Goal: Transaction & Acquisition: Purchase product/service

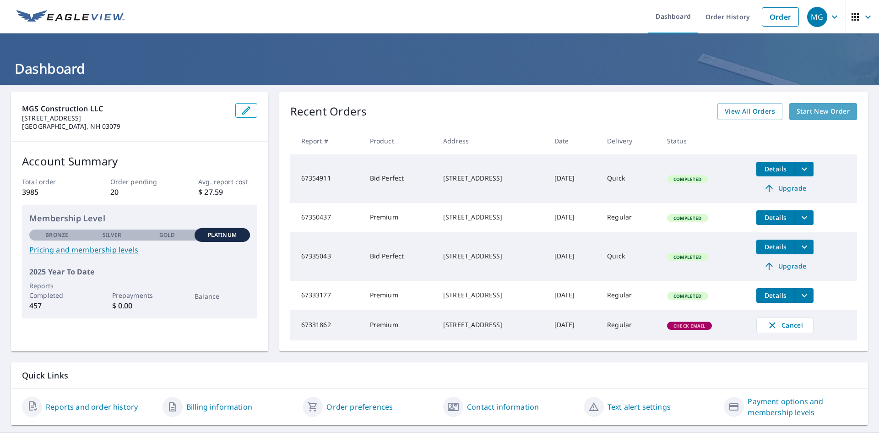
click at [790, 114] on link "Start New Order" at bounding box center [824, 111] width 68 height 17
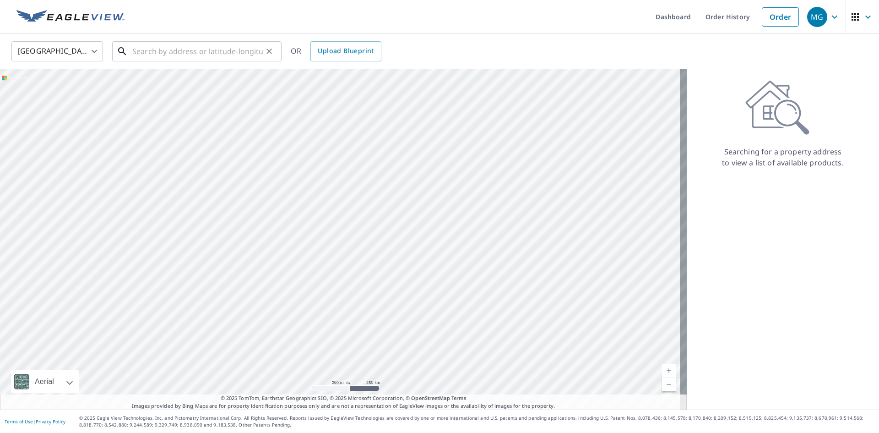
click at [222, 53] on input "text" at bounding box center [197, 51] width 131 height 26
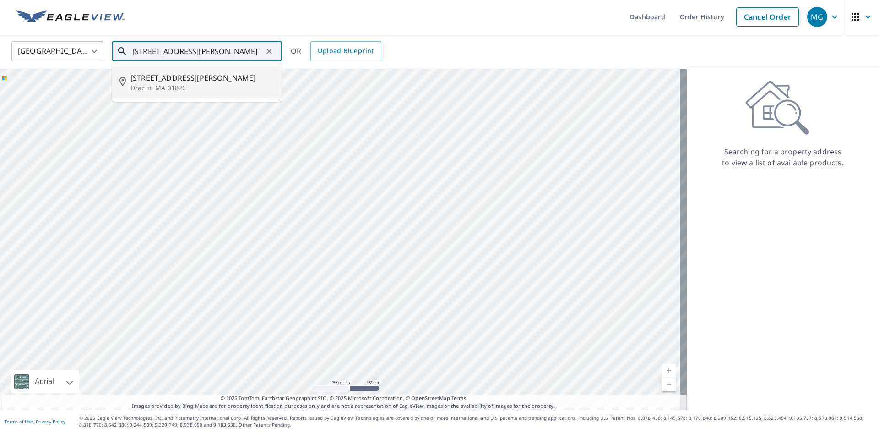
click at [186, 79] on span "[STREET_ADDRESS][PERSON_NAME]" at bounding box center [203, 77] width 144 height 11
type input "[STREET_ADDRESS][PERSON_NAME]"
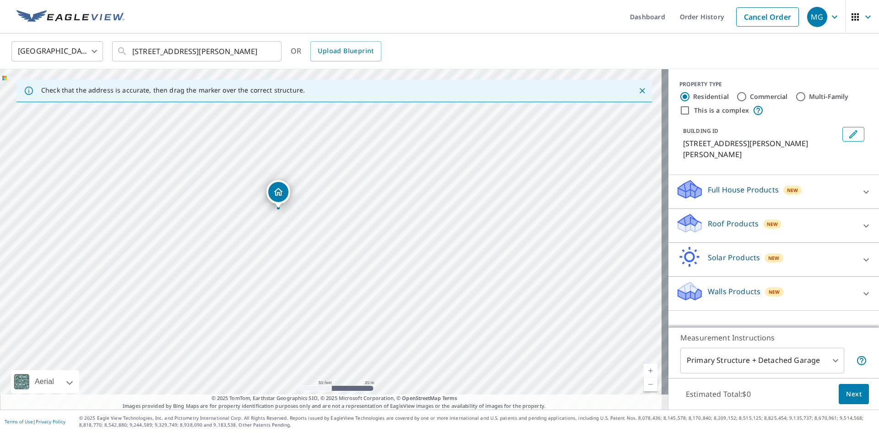
click at [804, 213] on div "Roof Products New" at bounding box center [766, 226] width 180 height 26
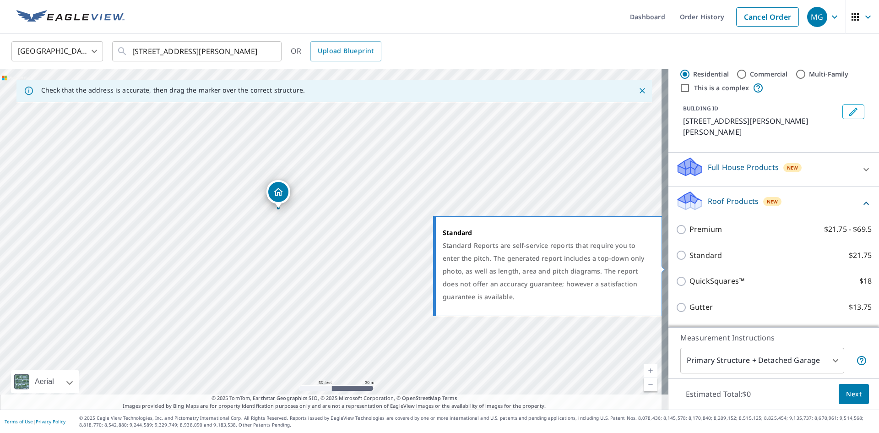
scroll to position [92, 0]
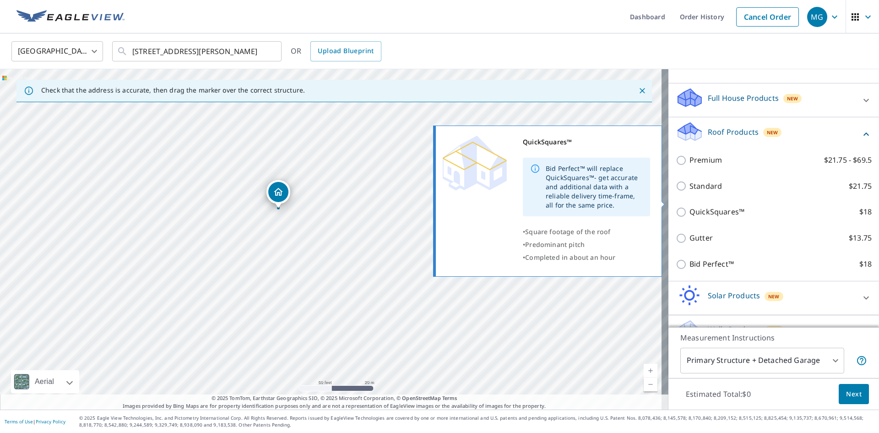
click at [676, 207] on input "QuickSquares™ $18" at bounding box center [683, 212] width 14 height 11
checkbox input "true"
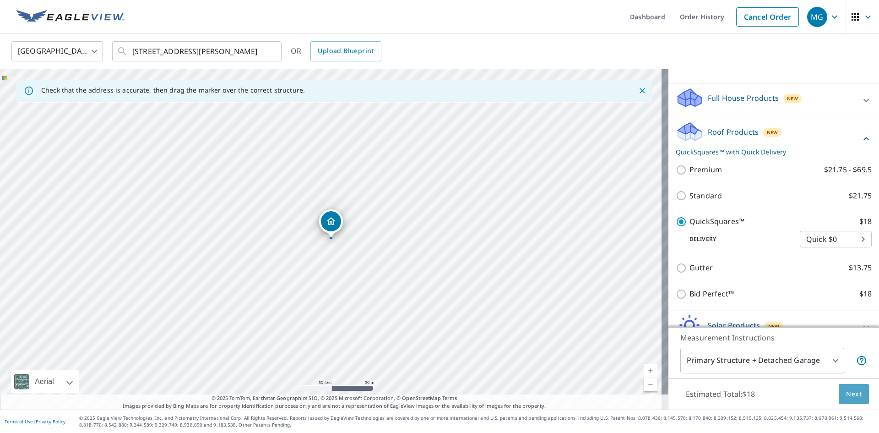
click at [853, 395] on span "Next" at bounding box center [854, 393] width 16 height 11
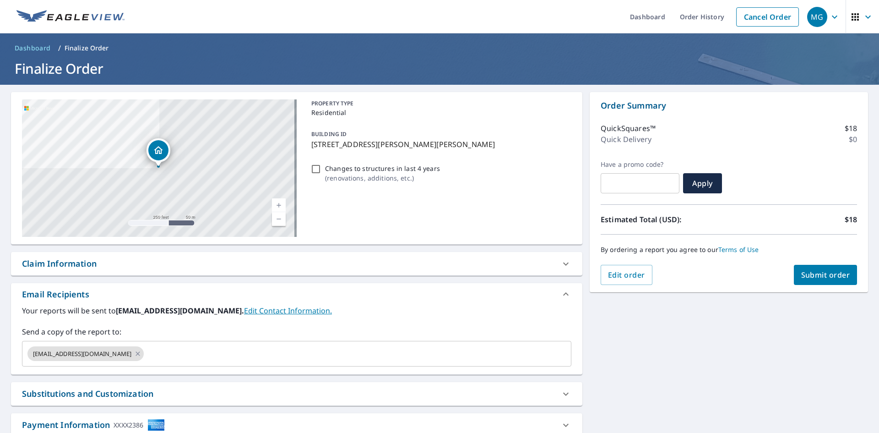
scroll to position [46, 0]
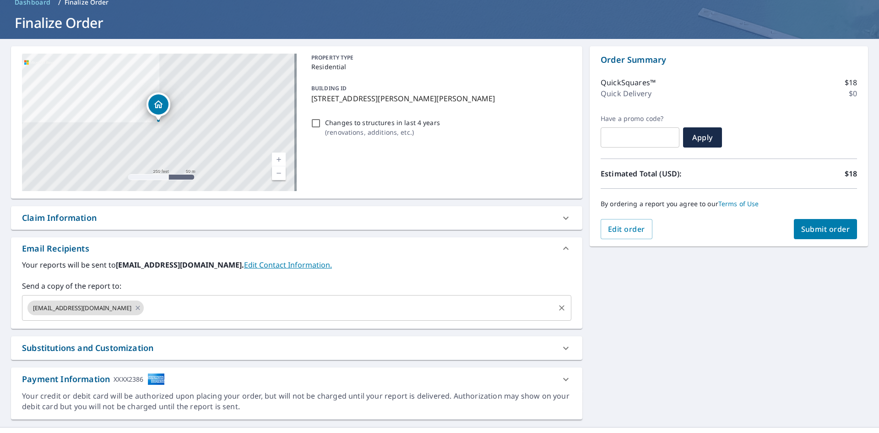
click at [145, 311] on input "text" at bounding box center [349, 307] width 409 height 17
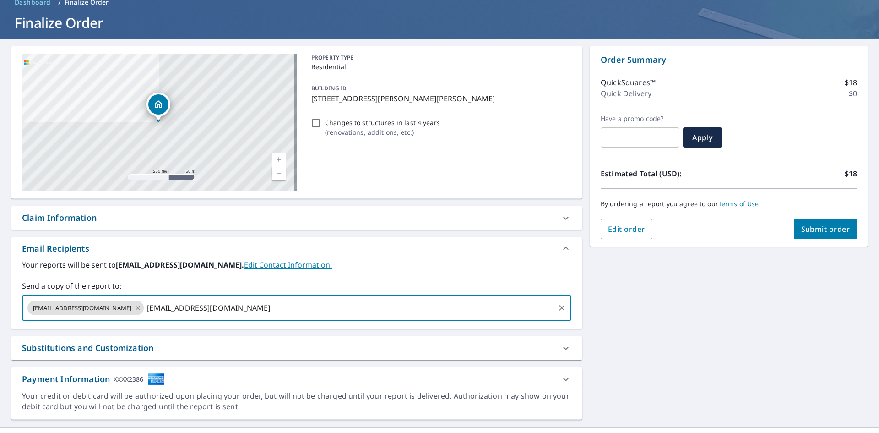
type input "[EMAIL_ADDRESS][DOMAIN_NAME]"
checkbox input "true"
type input "dpesaturo@mgsconstructionllc."
type input "c"
checkbox input "true"
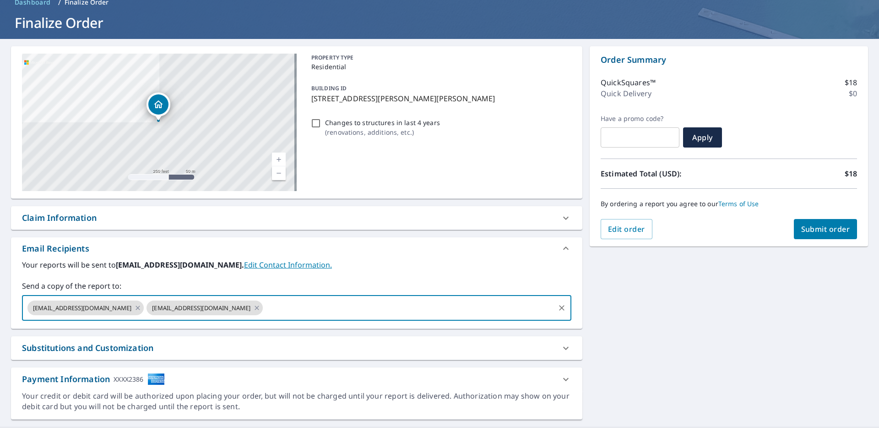
checkbox input "true"
type input "[EMAIL_ADDRESS][DOMAIN_NAME]"
checkbox input "true"
type input "[EMAIL_ADDRESS][DOMAIN_NAME]"
checkbox input "true"
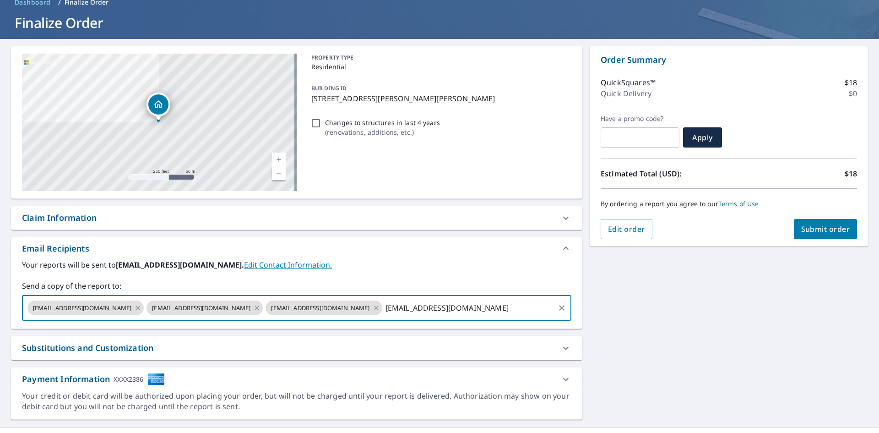
type input "[EMAIL_ADDRESS][DOMAIN_NAME]"
checkbox input "true"
type input "m"
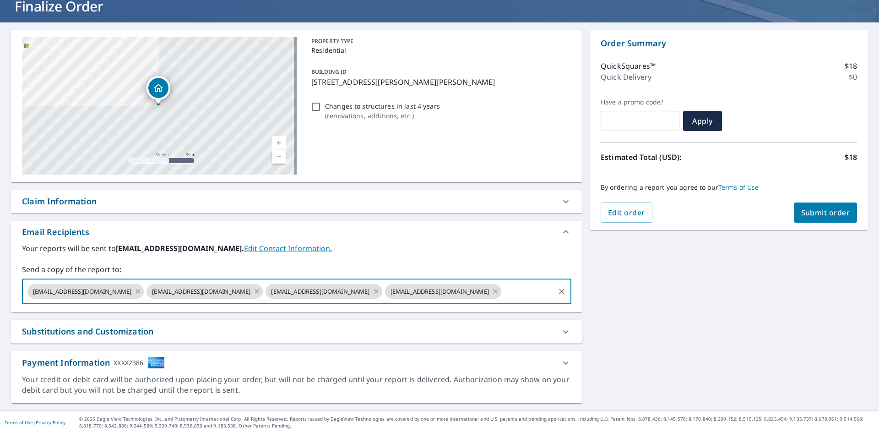
scroll to position [63, 0]
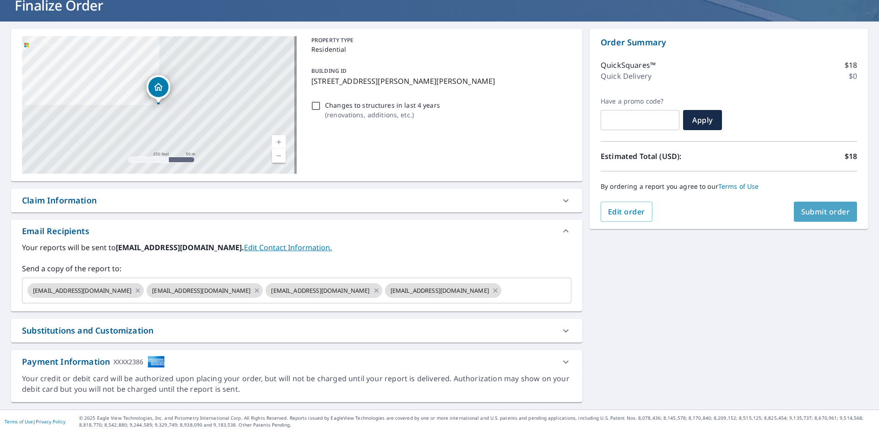
click at [819, 209] on span "Submit order" at bounding box center [826, 212] width 49 height 10
checkbox input "true"
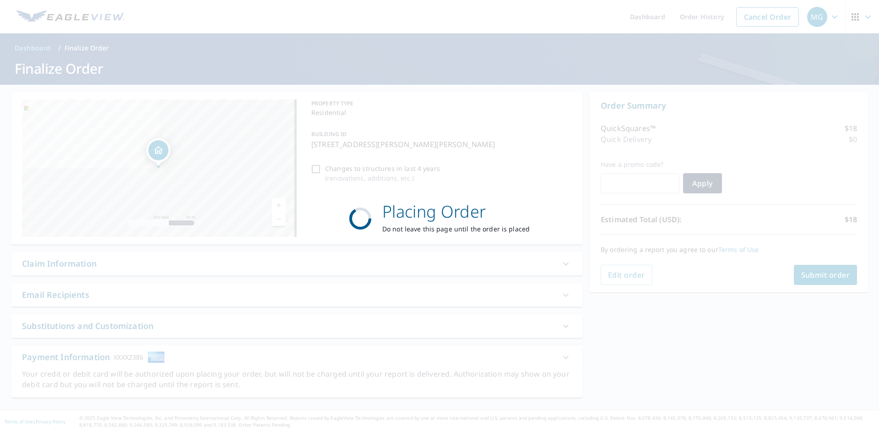
scroll to position [0, 0]
